Goal: Information Seeking & Learning: Learn about a topic

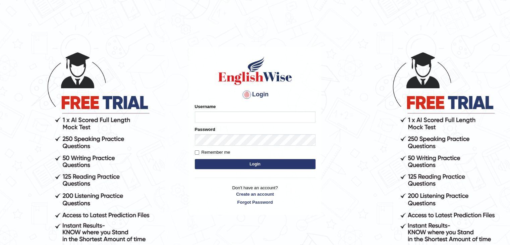
type input "Lutfia"
click at [238, 162] on button "Login" at bounding box center [255, 164] width 121 height 10
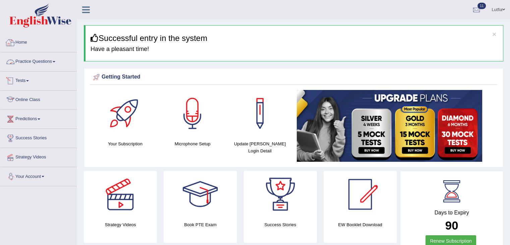
click at [37, 56] on link "Practice Questions" at bounding box center [38, 60] width 76 height 17
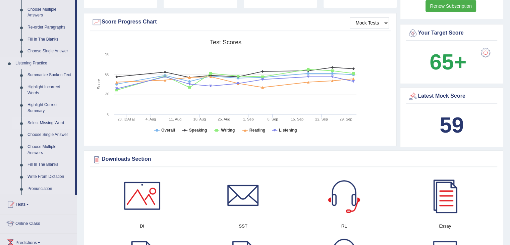
scroll to position [268, 0]
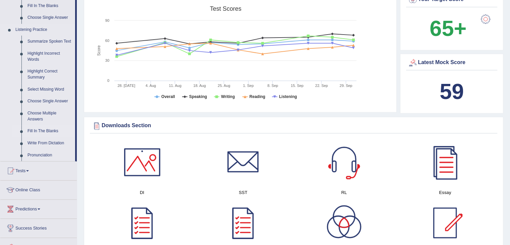
click at [40, 131] on link "Fill In The Blanks" at bounding box center [49, 131] width 51 height 12
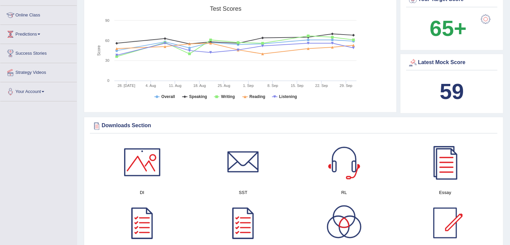
scroll to position [139, 0]
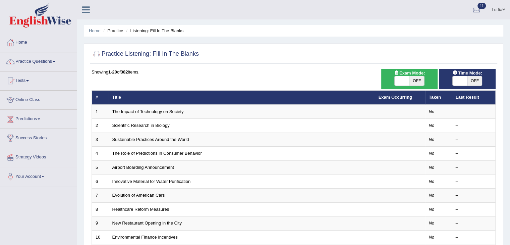
click at [418, 82] on span "OFF" at bounding box center [416, 80] width 15 height 9
checkbox input "true"
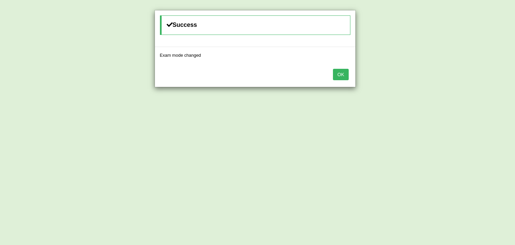
click at [347, 73] on button "OK" at bounding box center [340, 74] width 15 height 11
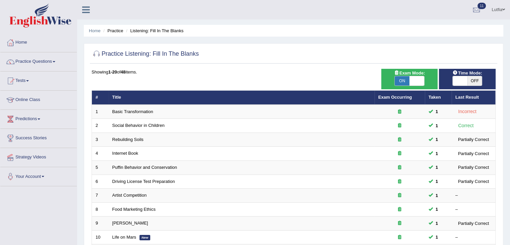
click at [466, 79] on span at bounding box center [460, 80] width 15 height 9
checkbox input "true"
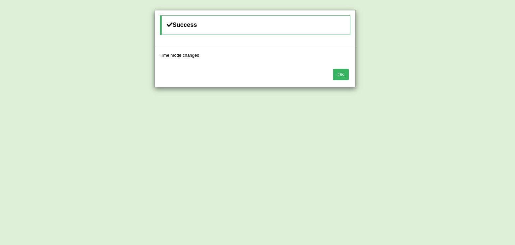
click at [342, 75] on button "OK" at bounding box center [340, 74] width 15 height 11
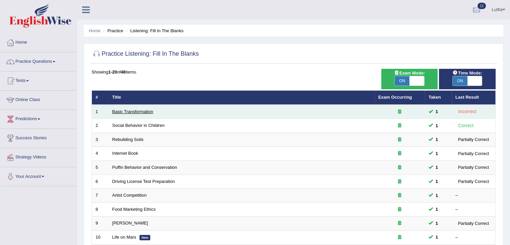
click at [140, 111] on link "Basic Transformation" at bounding box center [132, 111] width 41 height 5
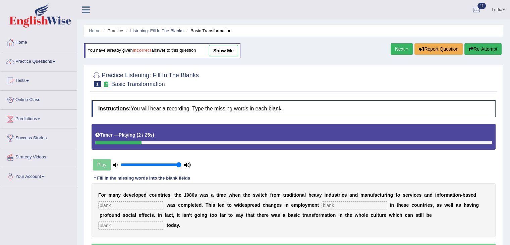
click at [137, 207] on input "text" at bounding box center [131, 205] width 66 height 8
type input "entre"
click at [332, 202] on input "text" at bounding box center [354, 205] width 66 height 8
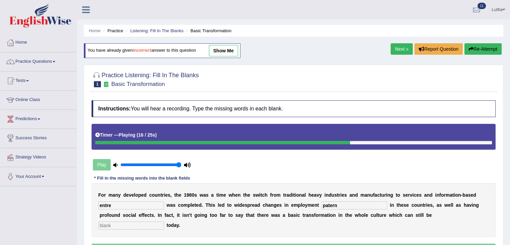
type input "patern"
click at [126, 227] on input "text" at bounding box center [131, 225] width 66 height 8
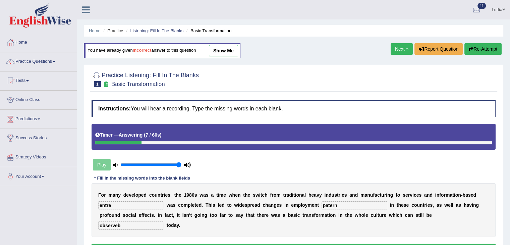
click at [114, 204] on input "entre" at bounding box center [131, 205] width 66 height 8
click at [121, 225] on input "observeb" at bounding box center [131, 225] width 66 height 8
type input "observeb"
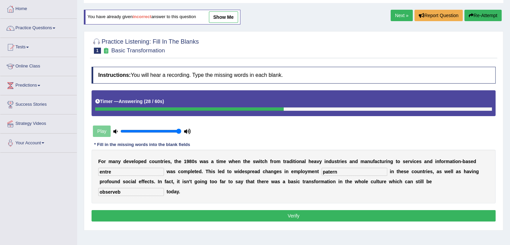
click at [140, 211] on button "Verify" at bounding box center [294, 215] width 404 height 11
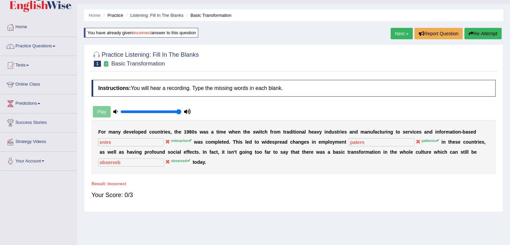
scroll to position [0, 0]
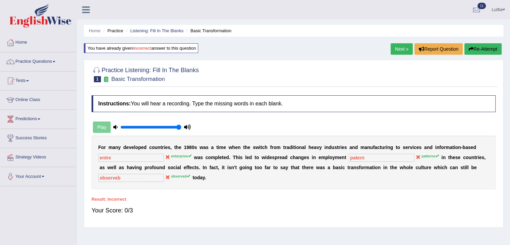
click at [481, 46] on button "Re-Attempt" at bounding box center [482, 48] width 37 height 11
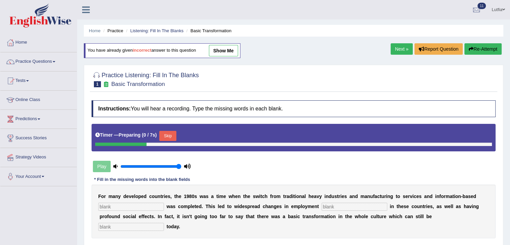
click at [118, 207] on input "text" at bounding box center [131, 206] width 66 height 8
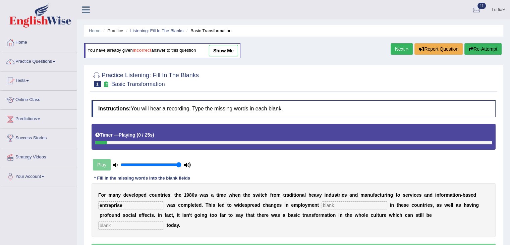
type input "entreprise"
click at [338, 204] on input "text" at bounding box center [354, 205] width 66 height 8
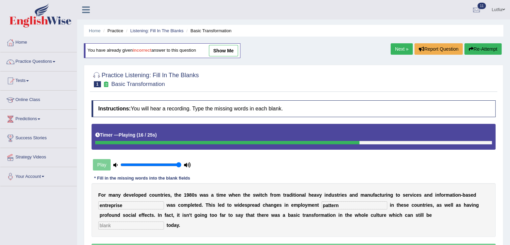
type input "pattern"
click at [123, 228] on input "text" at bounding box center [131, 225] width 66 height 8
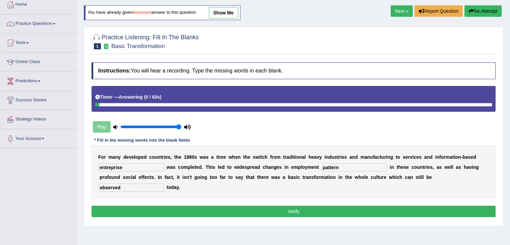
scroll to position [67, 0]
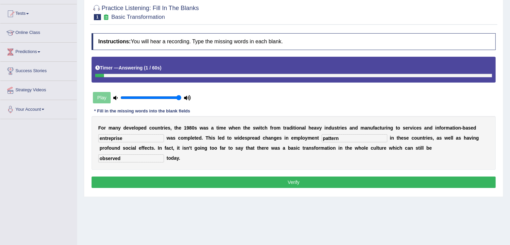
type input "observed"
click at [178, 183] on button "Verify" at bounding box center [294, 181] width 404 height 11
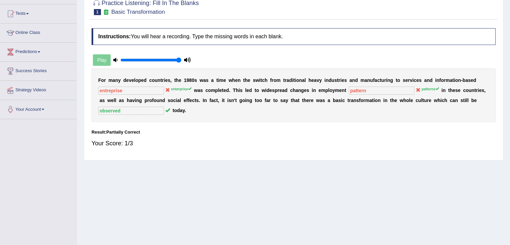
scroll to position [0, 0]
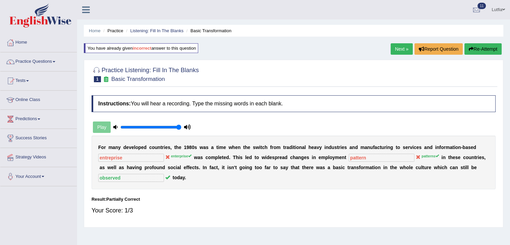
click at [473, 49] on button "Re-Attempt" at bounding box center [482, 48] width 37 height 11
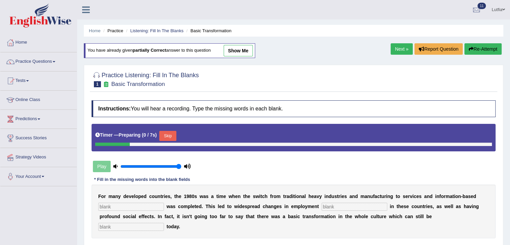
click at [114, 207] on input "text" at bounding box center [131, 206] width 66 height 8
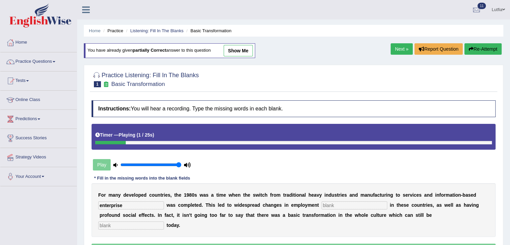
type input "enterprise"
click at [338, 206] on input "text" at bounding box center [354, 205] width 66 height 8
type input "patterns"
click at [114, 226] on input "text" at bounding box center [131, 225] width 66 height 8
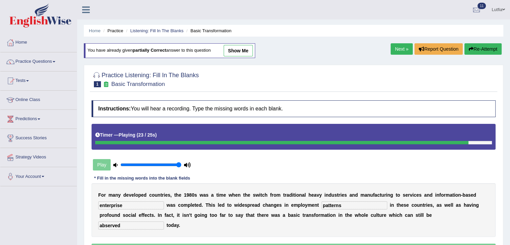
click at [101, 225] on input "abserved" at bounding box center [131, 225] width 66 height 8
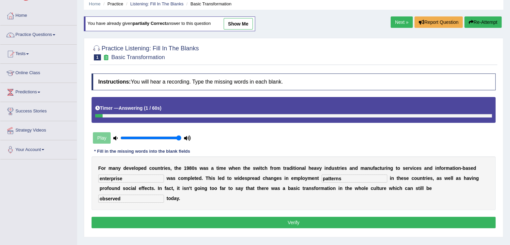
scroll to position [67, 0]
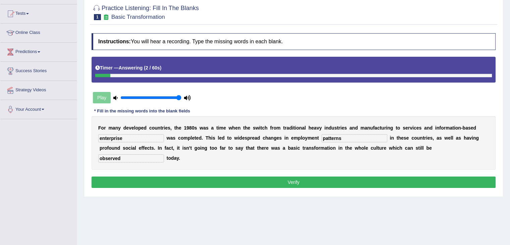
type input "observed"
click at [190, 186] on button "Verify" at bounding box center [294, 181] width 404 height 11
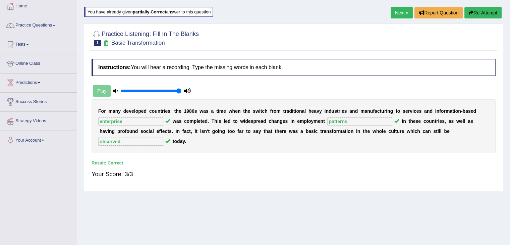
scroll to position [0, 0]
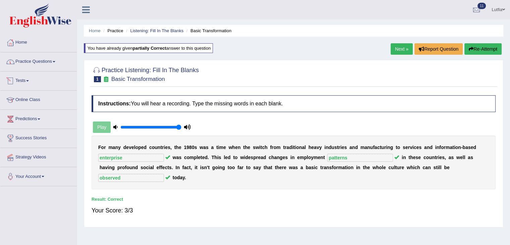
click at [52, 62] on link "Practice Questions" at bounding box center [38, 60] width 76 height 17
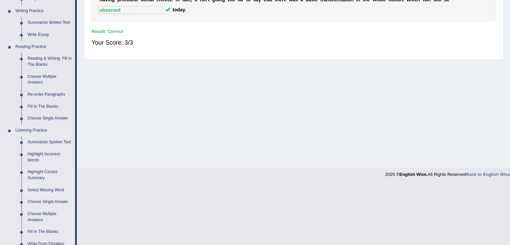
scroll to position [201, 0]
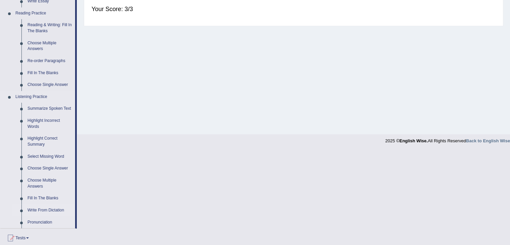
click at [41, 207] on link "Write From Dictation" at bounding box center [49, 210] width 51 height 12
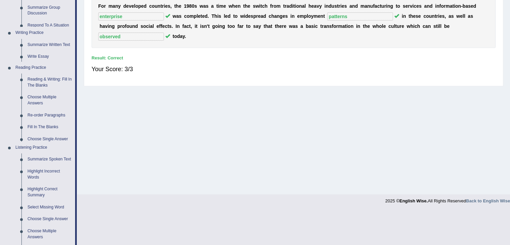
scroll to position [107, 0]
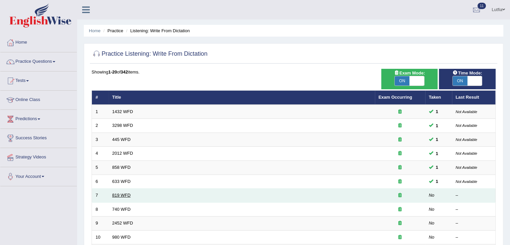
click at [122, 193] on link "819 WFD" at bounding box center [121, 194] width 18 height 5
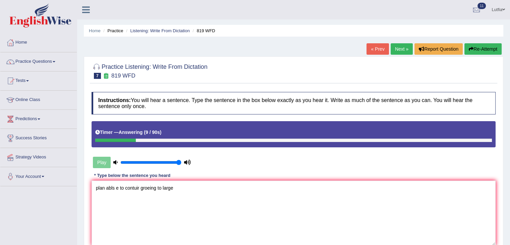
click at [104, 187] on textarea "plan abls e to contuir groeing to large" at bounding box center [294, 212] width 404 height 65
click at [125, 187] on textarea "Plants is abls e to contuir groeing to large" at bounding box center [294, 212] width 404 height 65
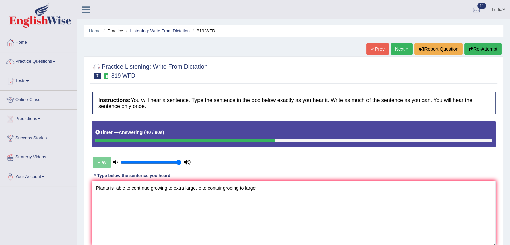
click at [256, 188] on textarea "Plants is able to continue growing to extra large. e to contuir groeing to large" at bounding box center [294, 212] width 404 height 65
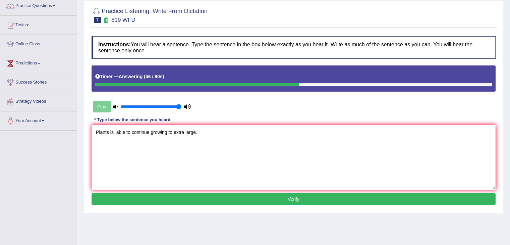
scroll to position [101, 0]
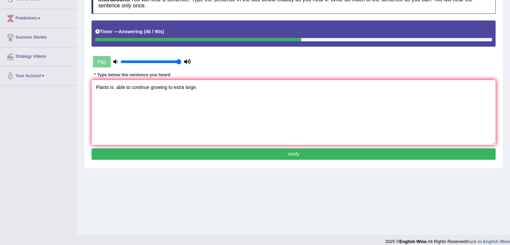
type textarea "Plants is able to continue growing to extra large."
click at [278, 155] on button "Verify" at bounding box center [294, 153] width 404 height 11
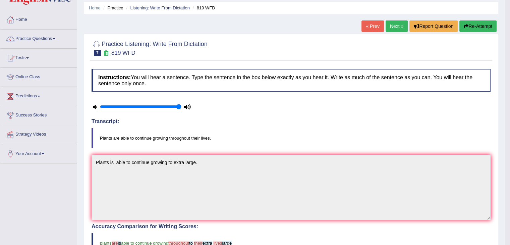
scroll to position [34, 0]
